Goal: Obtain resource: Download file/media

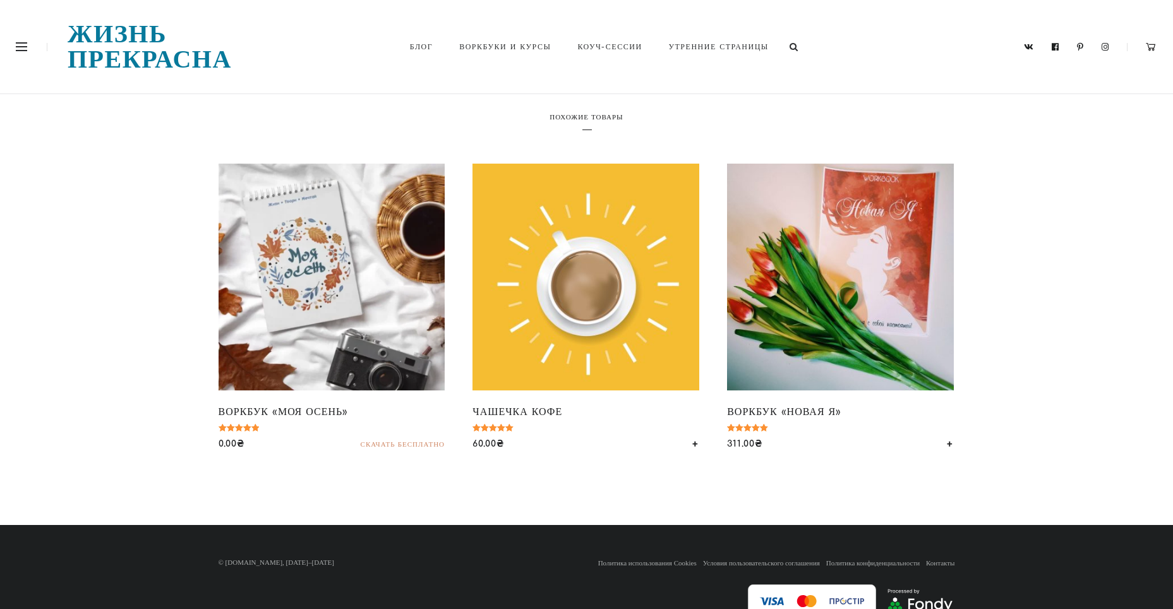
scroll to position [1831, 0]
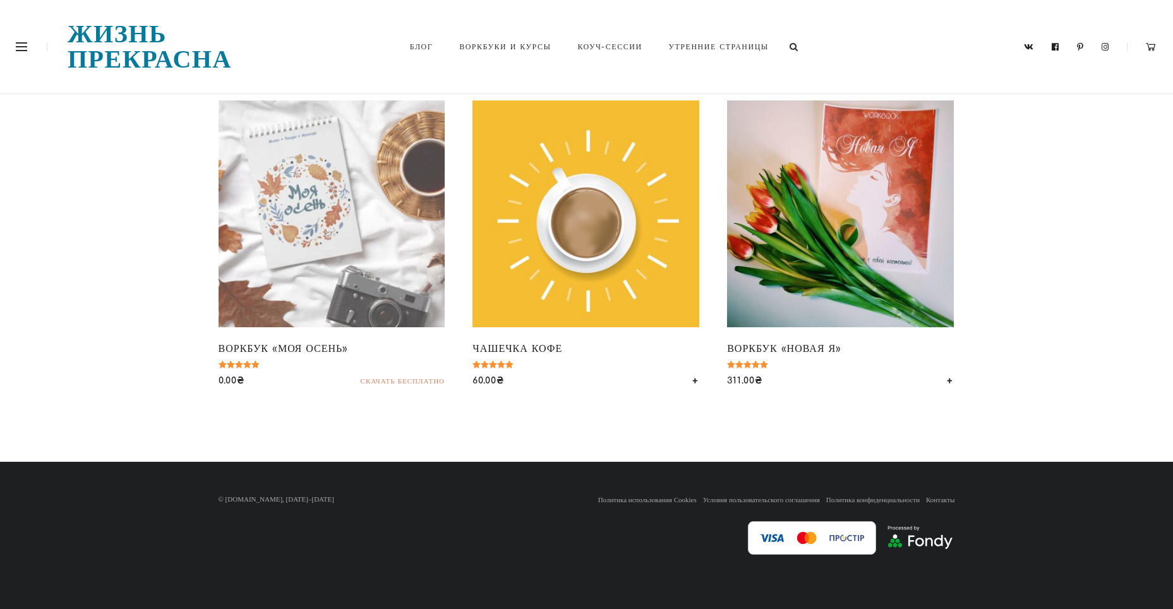
click at [314, 327] on img at bounding box center [331, 213] width 227 height 227
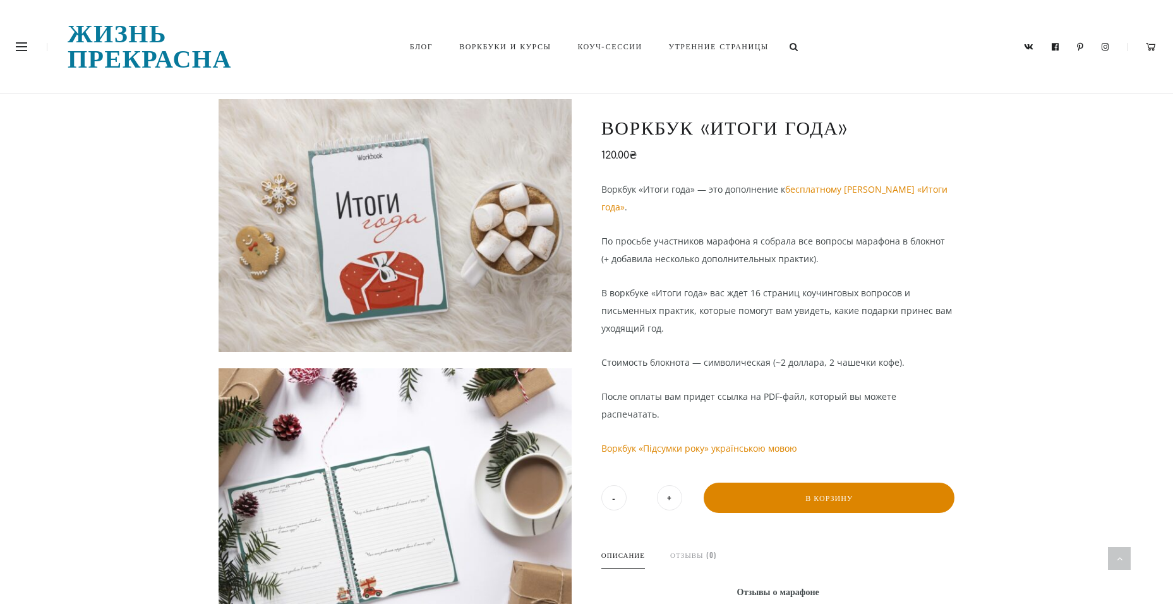
scroll to position [0, 0]
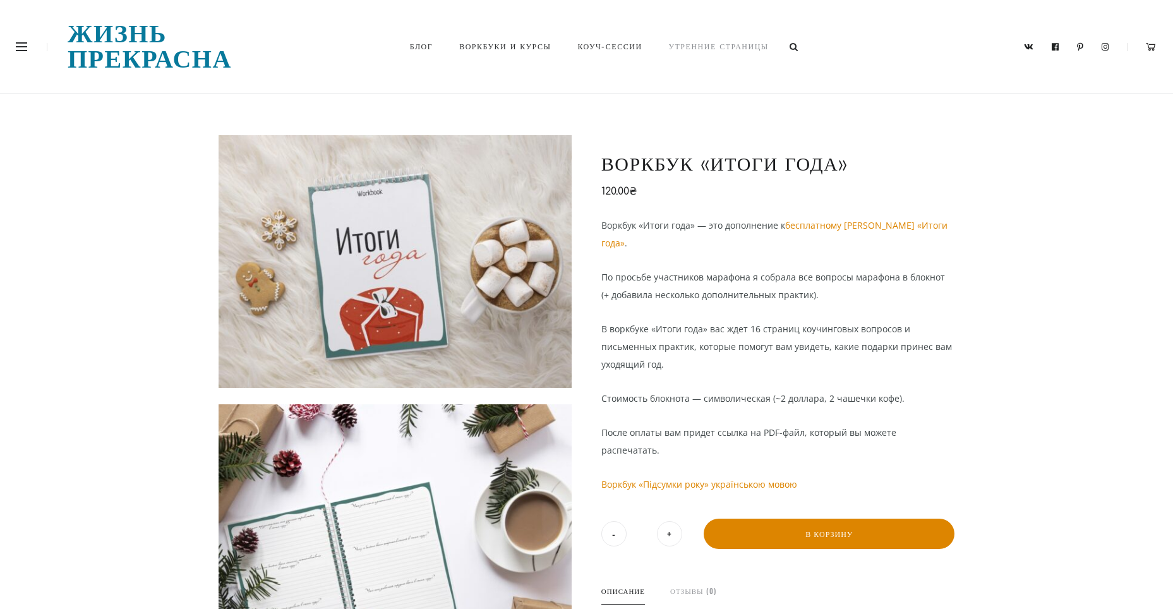
click at [691, 45] on link "Утренние страницы" at bounding box center [719, 46] width 126 height 43
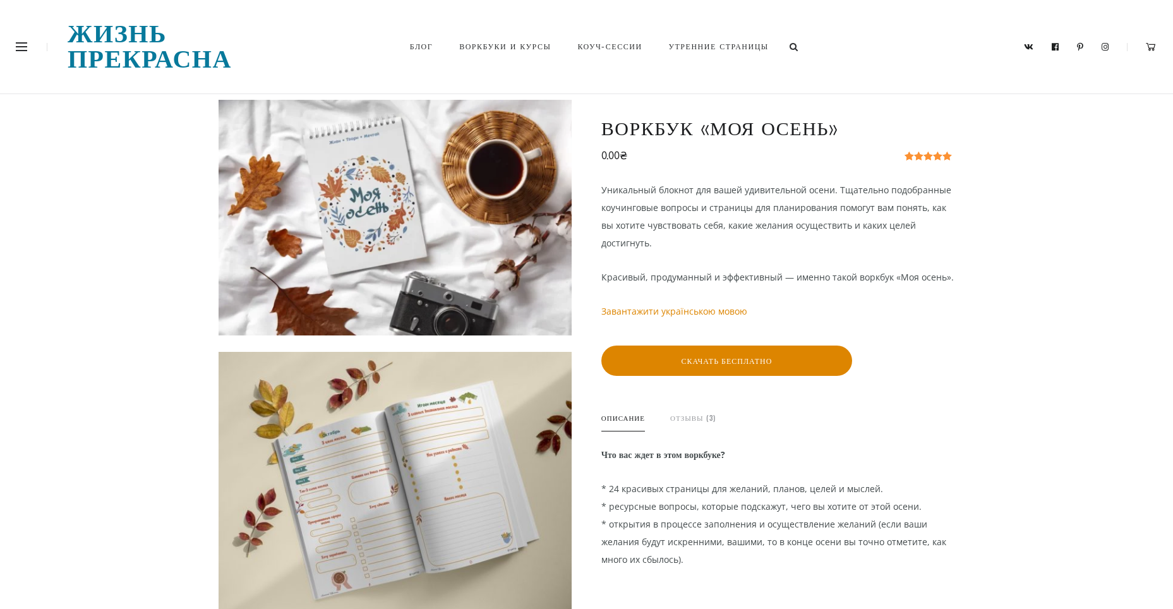
scroll to position [63, 0]
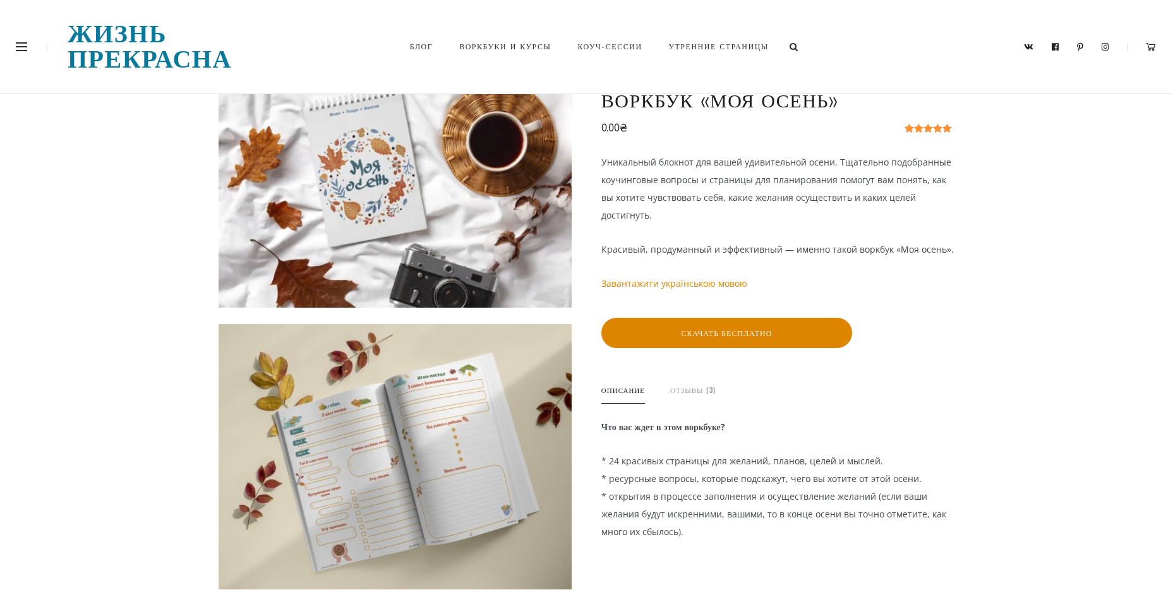
click at [690, 393] on link "Отзывы (3)" at bounding box center [692, 389] width 45 height 27
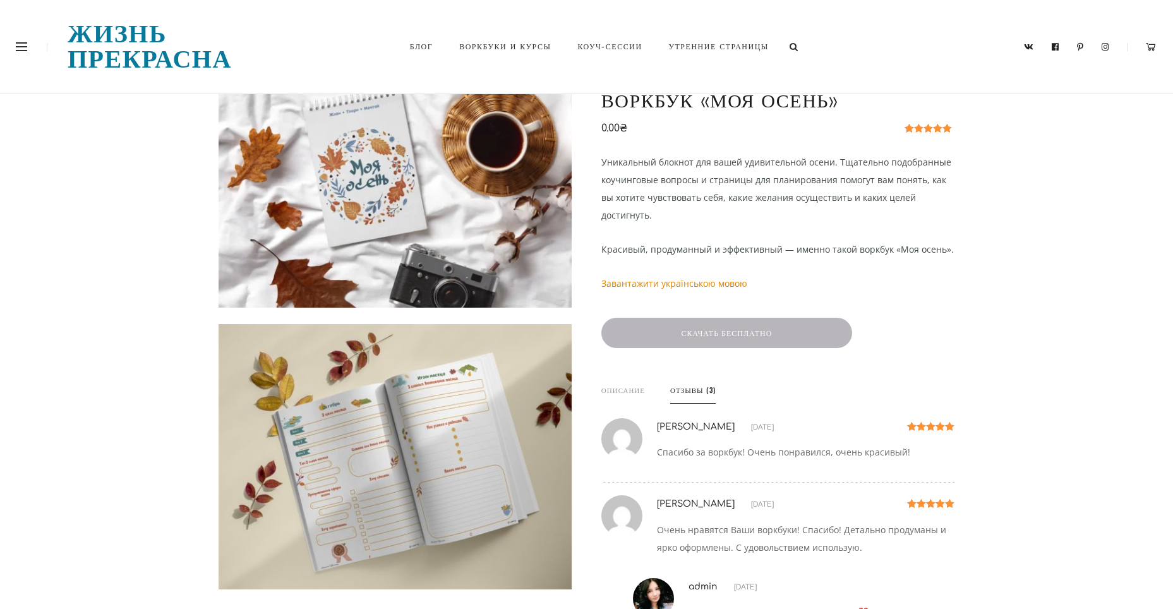
click at [665, 330] on button "Скачать бесплатно" at bounding box center [726, 333] width 251 height 30
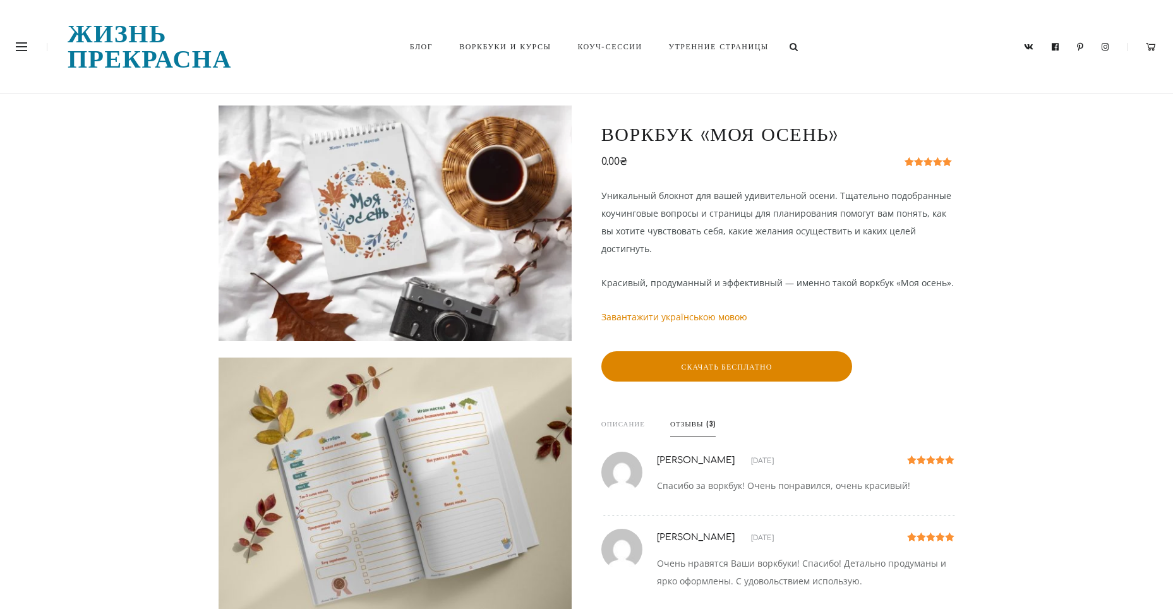
scroll to position [0, 0]
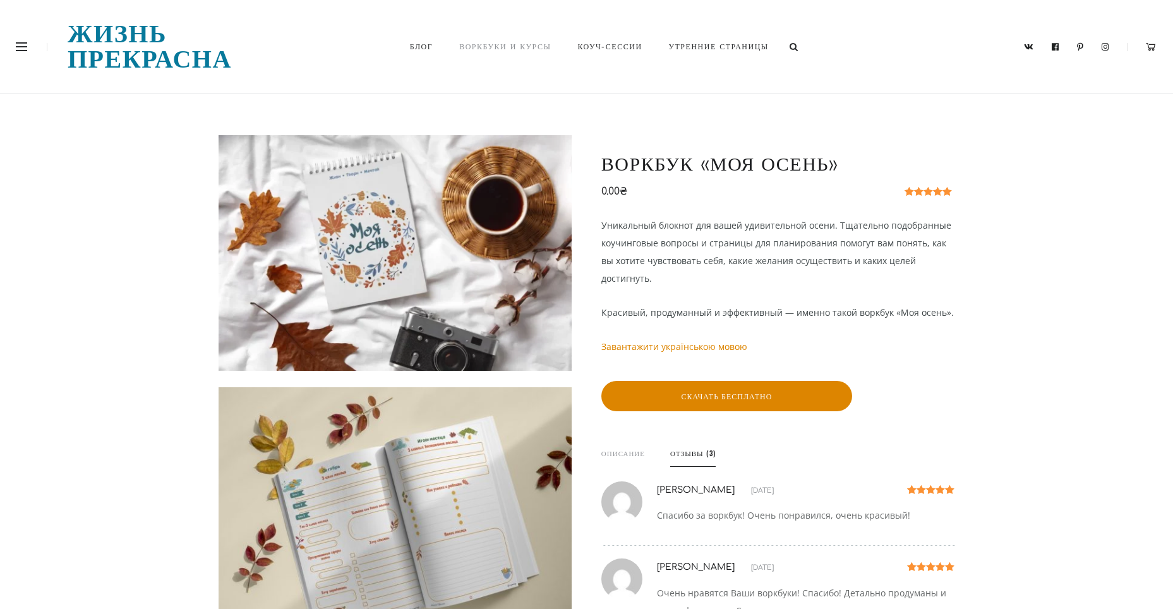
click at [463, 49] on link "Воркбуки и курсы" at bounding box center [505, 46] width 118 height 43
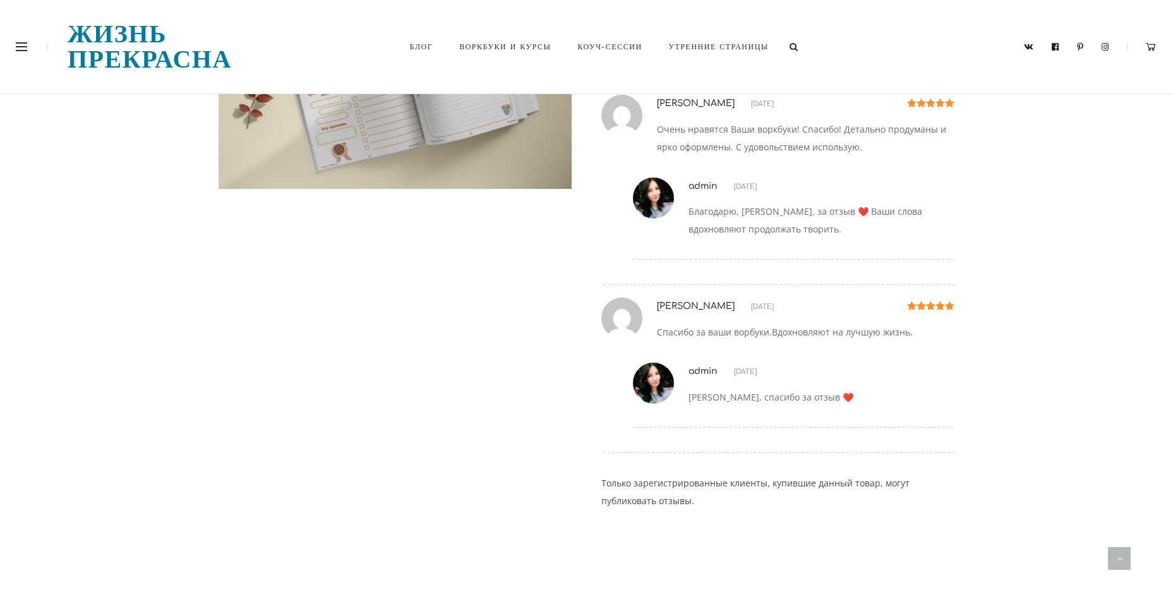
scroll to position [568, 0]
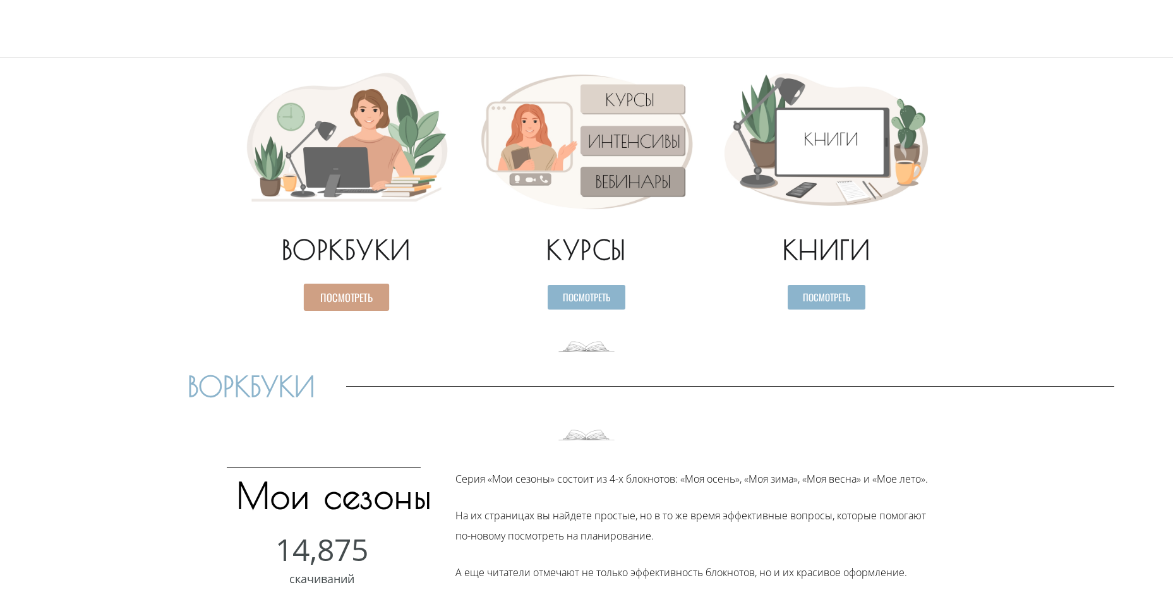
click at [348, 299] on span "Посмотреть" at bounding box center [346, 297] width 52 height 11
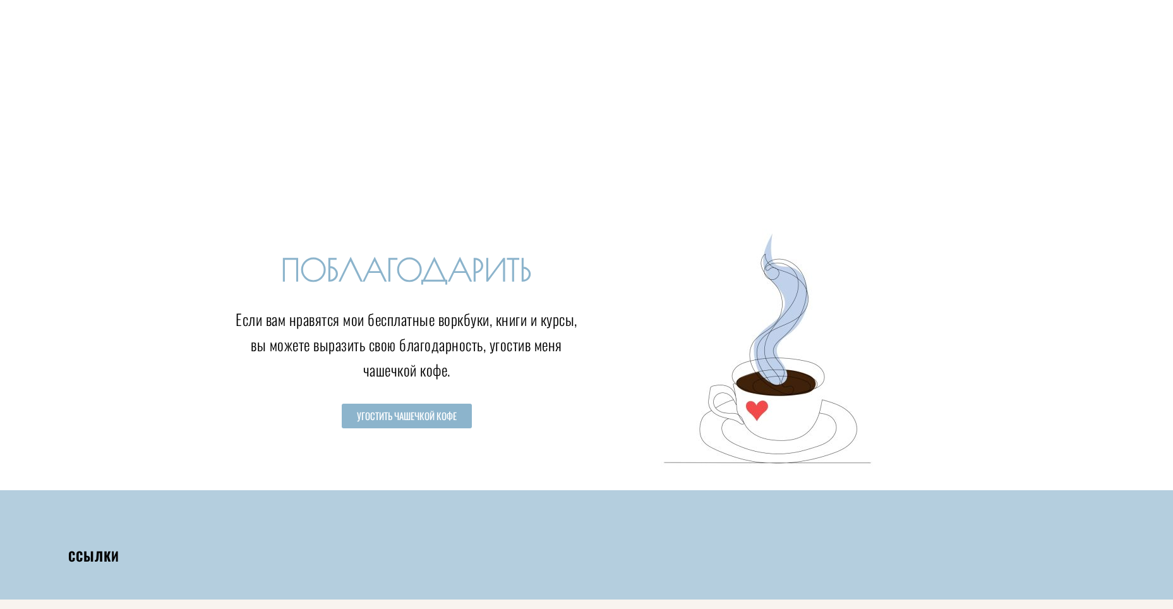
scroll to position [2285, 0]
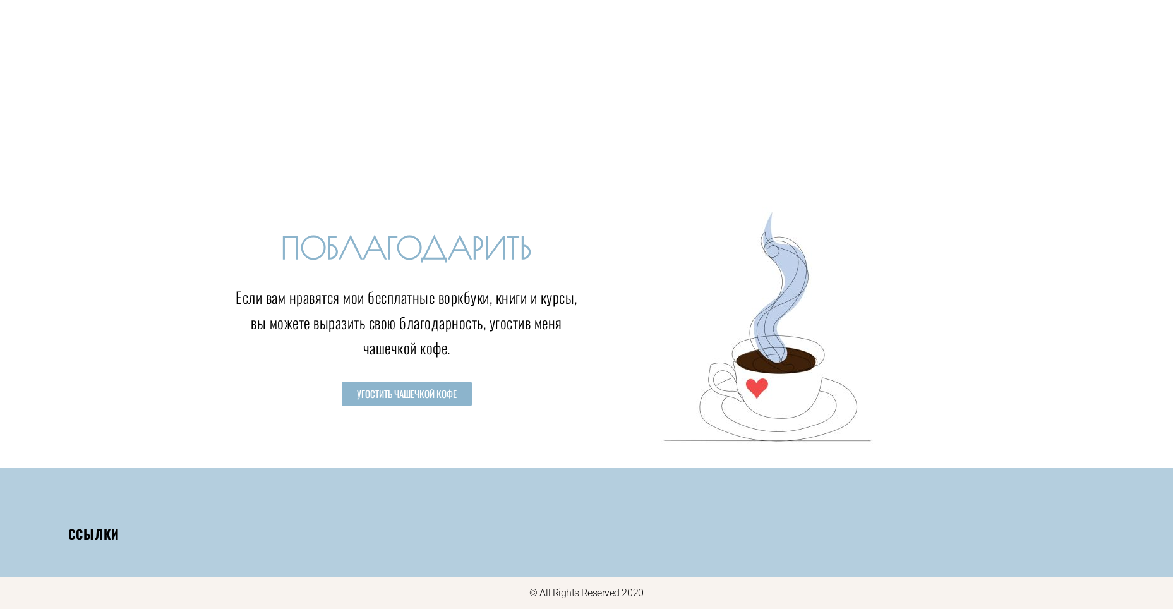
click at [98, 530] on h4 "Ссылки" at bounding box center [327, 534] width 518 height 16
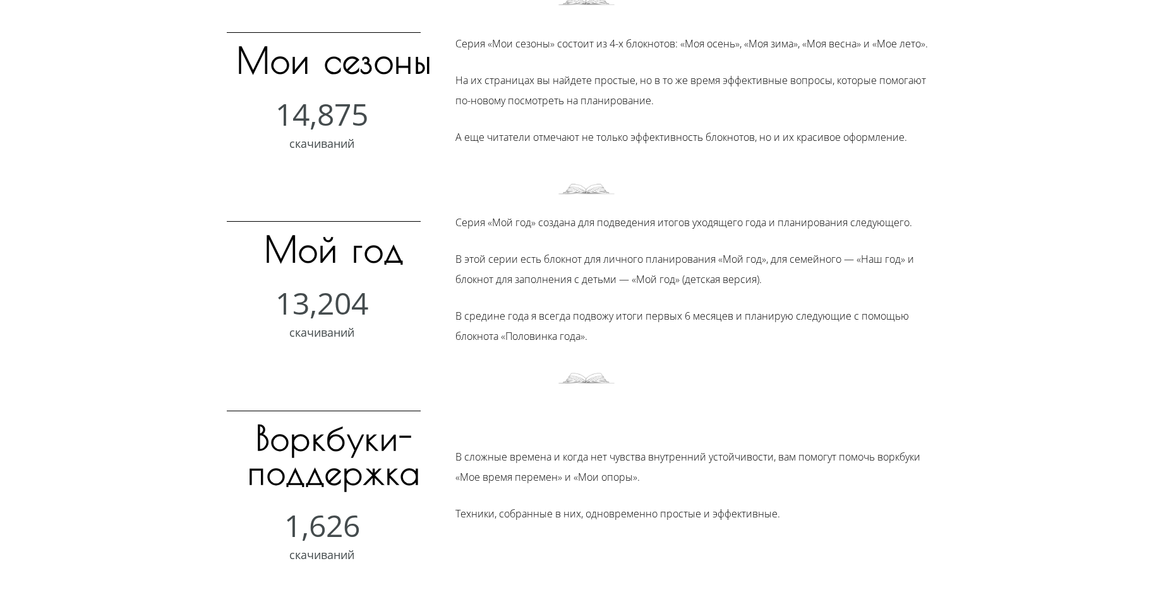
scroll to position [505, 0]
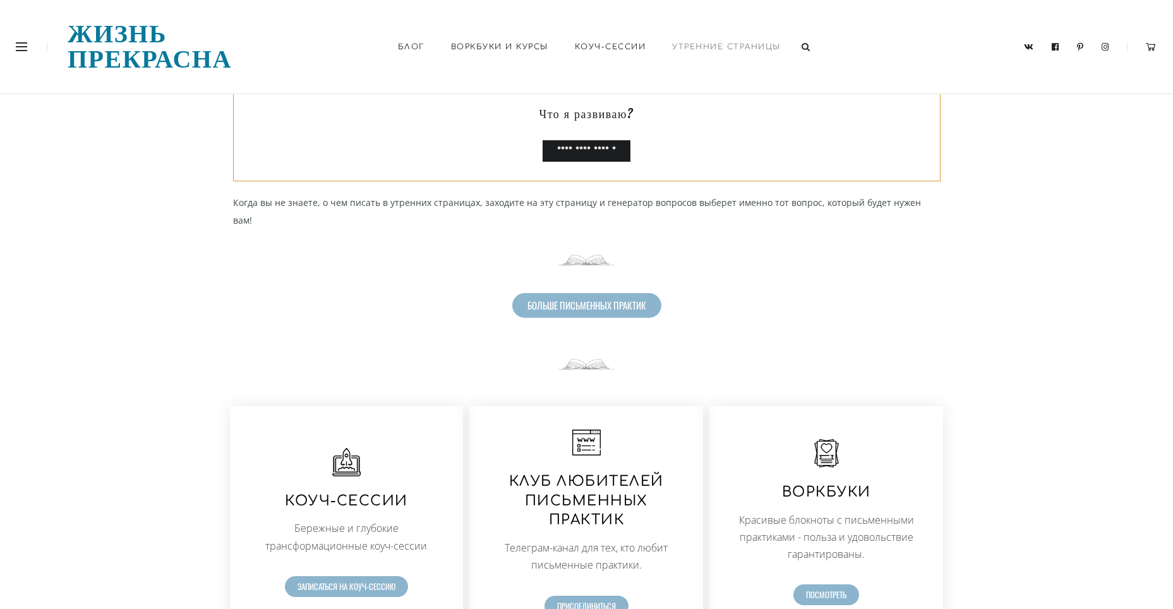
scroll to position [126, 0]
